Goal: Complete application form: Complete application form

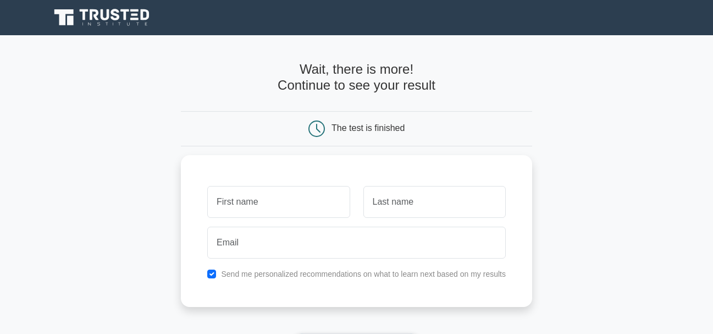
click at [439, 89] on h4 "Wait, there is more! Continue to see your result" at bounding box center [356, 78] width 351 height 32
